Goal: Navigation & Orientation: Find specific page/section

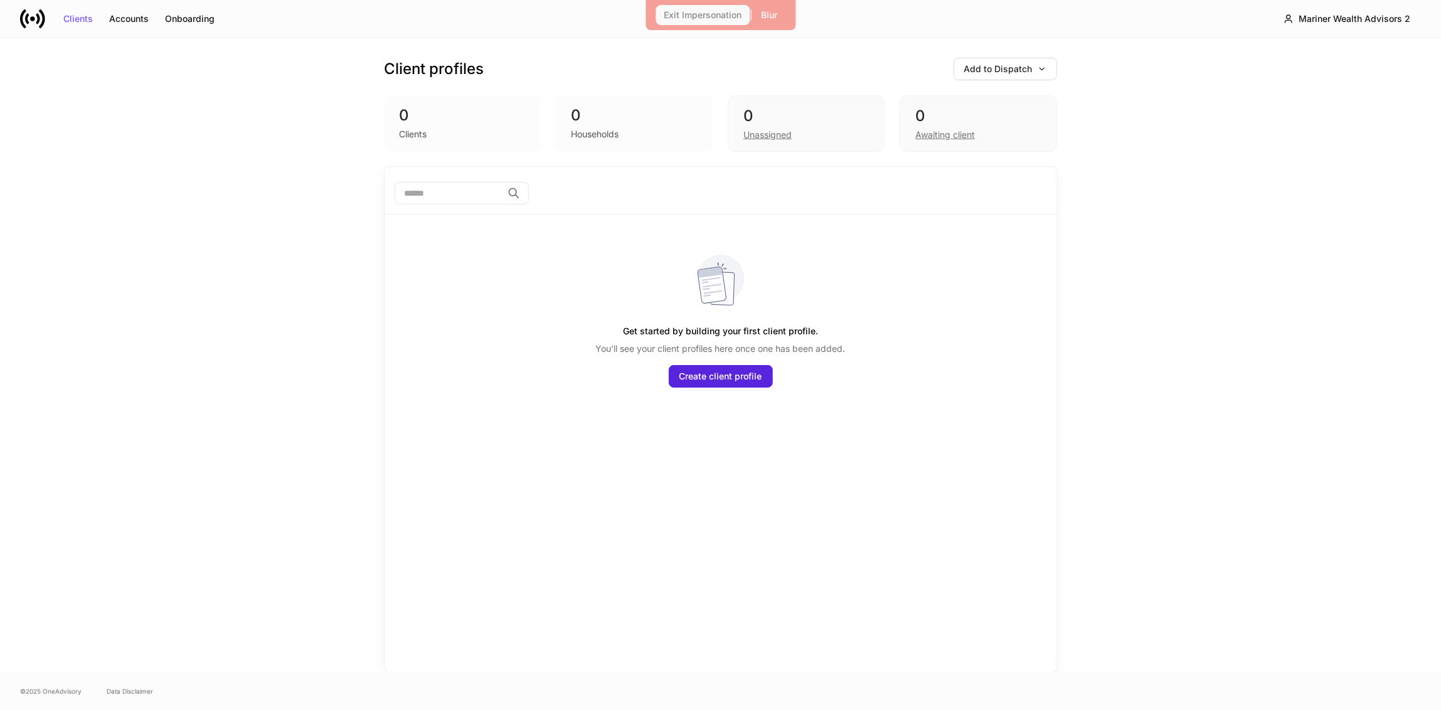
click at [697, 9] on button "Exit Impersonation" at bounding box center [703, 15] width 94 height 20
